Goal: Find specific page/section: Find specific page/section

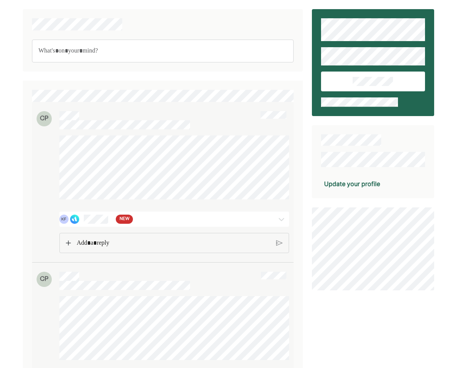
click at [112, 224] on div "KF NEW" at bounding box center [174, 219] width 230 height 15
click at [117, 219] on div "NEW" at bounding box center [124, 219] width 17 height 9
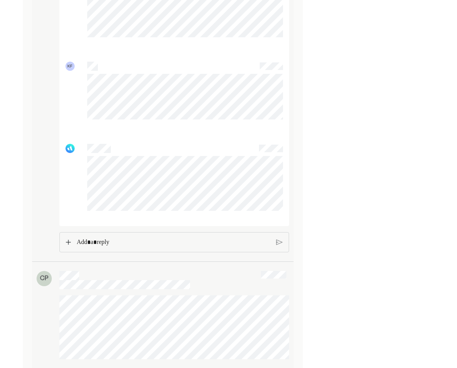
scroll to position [474, 0]
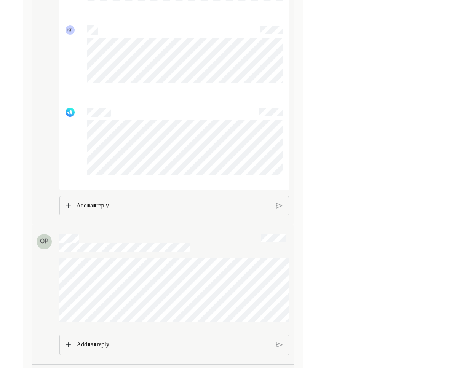
click at [136, 209] on p "Rich Text Editor. Editing area: main" at bounding box center [173, 206] width 194 height 10
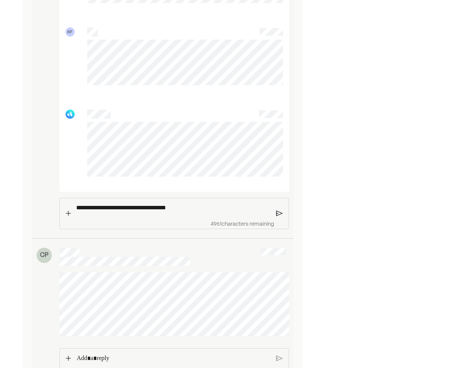
click at [281, 214] on img at bounding box center [279, 213] width 6 height 7
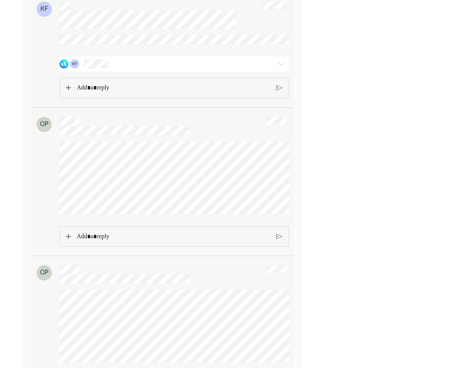
scroll to position [1396, 0]
